Goal: Book appointment/travel/reservation

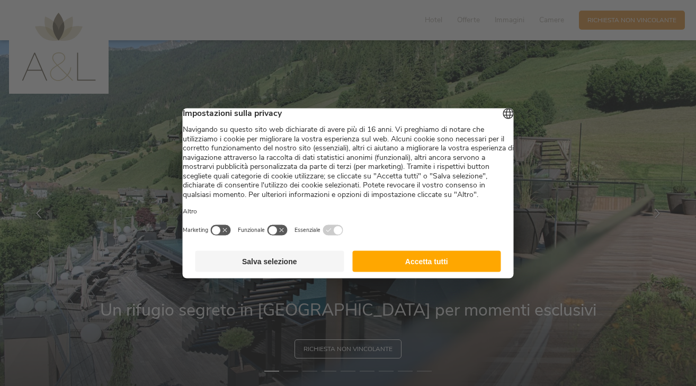
click at [436, 271] on button "Accetta tutti" at bounding box center [426, 261] width 149 height 21
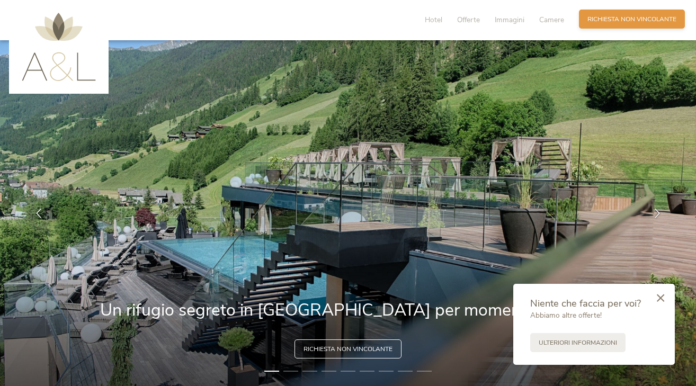
click at [621, 23] on span "Richiesta non vincolante" at bounding box center [632, 19] width 89 height 9
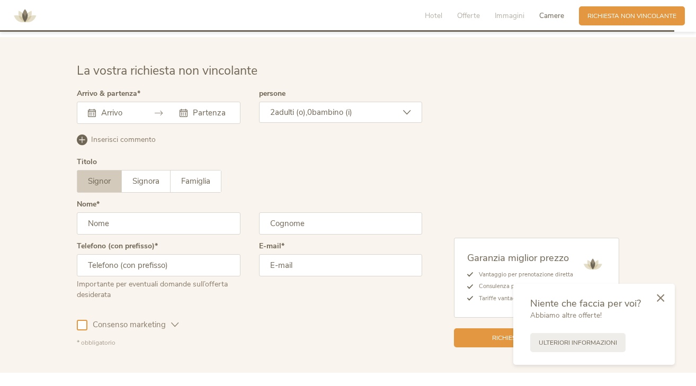
scroll to position [2622, 0]
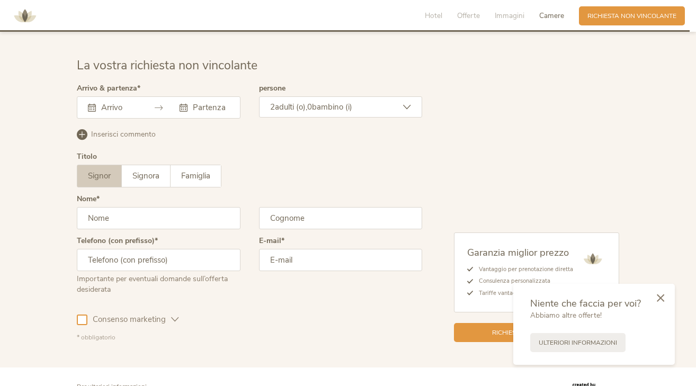
click at [128, 96] on div at bounding box center [159, 107] width 164 height 22
click at [111, 102] on input "text" at bounding box center [118, 107] width 39 height 11
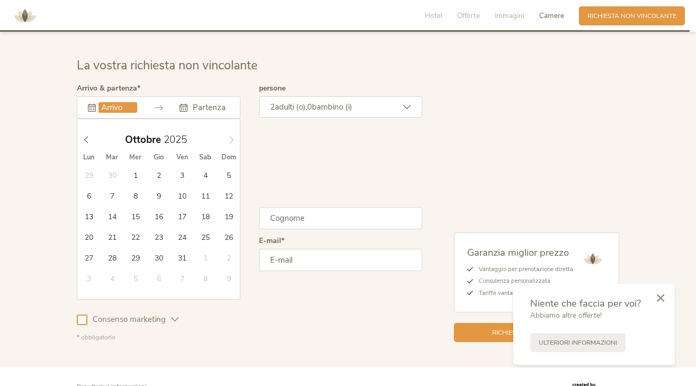
click at [233, 136] on icon at bounding box center [231, 139] width 7 height 7
type input "26.12.2025"
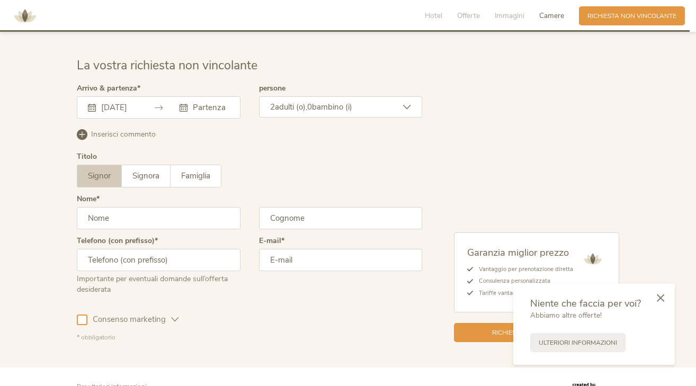
click at [413, 96] on div "2 adulti (o), 0 bambino (i)" at bounding box center [341, 106] width 164 height 21
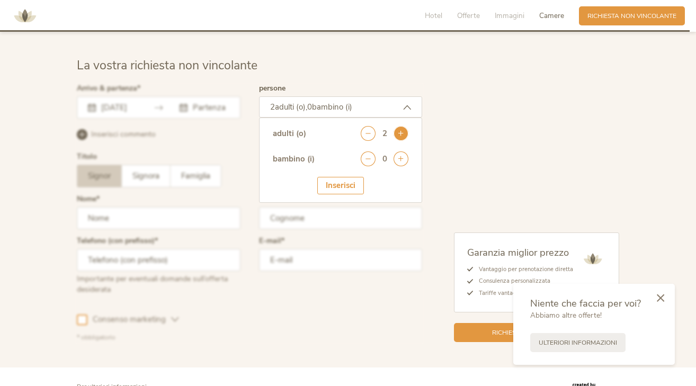
click at [402, 126] on icon at bounding box center [401, 133] width 15 height 15
click at [260, 122] on div "adulti (o) 3 bambino (i) 0 Inserisci" at bounding box center [341, 160] width 164 height 85
click at [231, 122] on div at bounding box center [249, 213] width 351 height 263
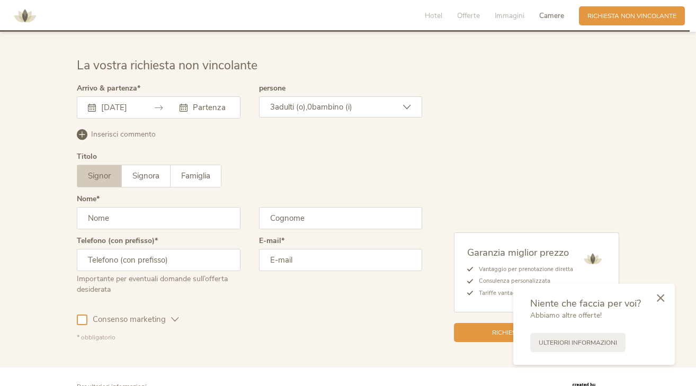
click at [210, 102] on input "text" at bounding box center [209, 107] width 39 height 11
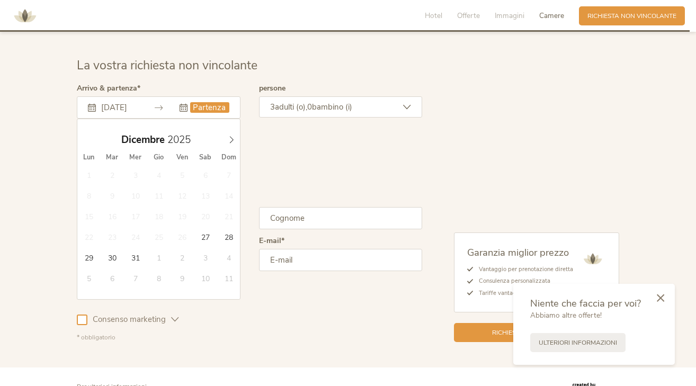
type input "28.12.2025"
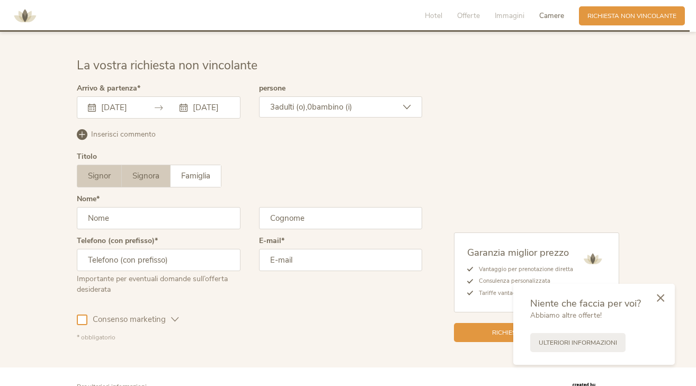
click at [153, 167] on label "Signora" at bounding box center [146, 176] width 49 height 22
click at [230, 207] on input "text" at bounding box center [159, 218] width 164 height 22
click at [225, 207] on input "text" at bounding box center [159, 218] width 164 height 22
type input "greta"
type input "grasso"
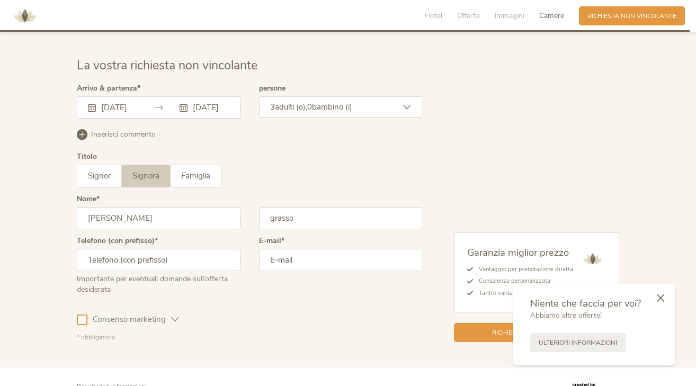
type input "3"
type input "+393701137368"
type input "gretagrasso2@gmail.com"
click at [174, 316] on icon at bounding box center [175, 320] width 8 height 8
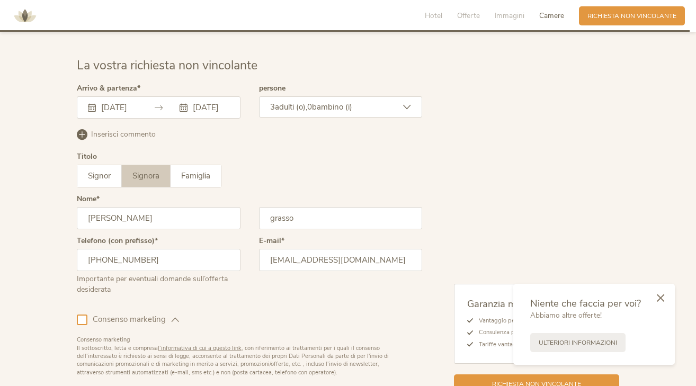
click at [173, 316] on icon at bounding box center [175, 320] width 8 height 8
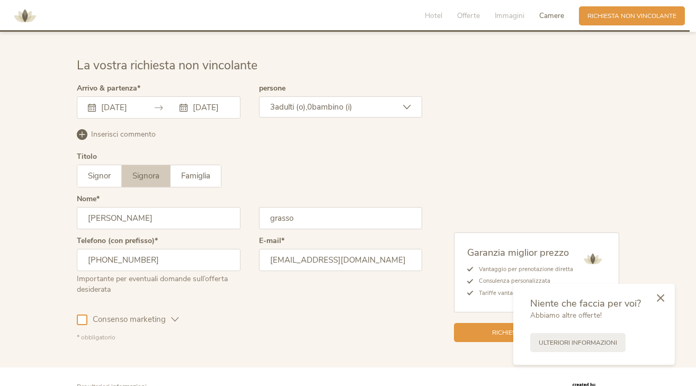
click at [83, 315] on div at bounding box center [82, 320] width 11 height 11
click at [664, 299] on icon at bounding box center [660, 297] width 7 height 8
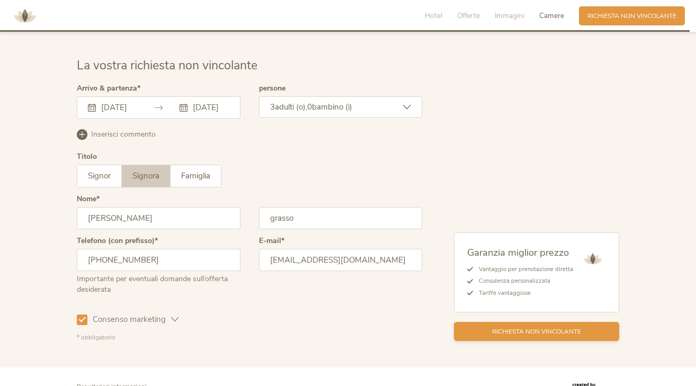
click at [566, 328] on span "Richiesta non vincolante" at bounding box center [536, 332] width 89 height 9
